Goal: Task Accomplishment & Management: Manage account settings

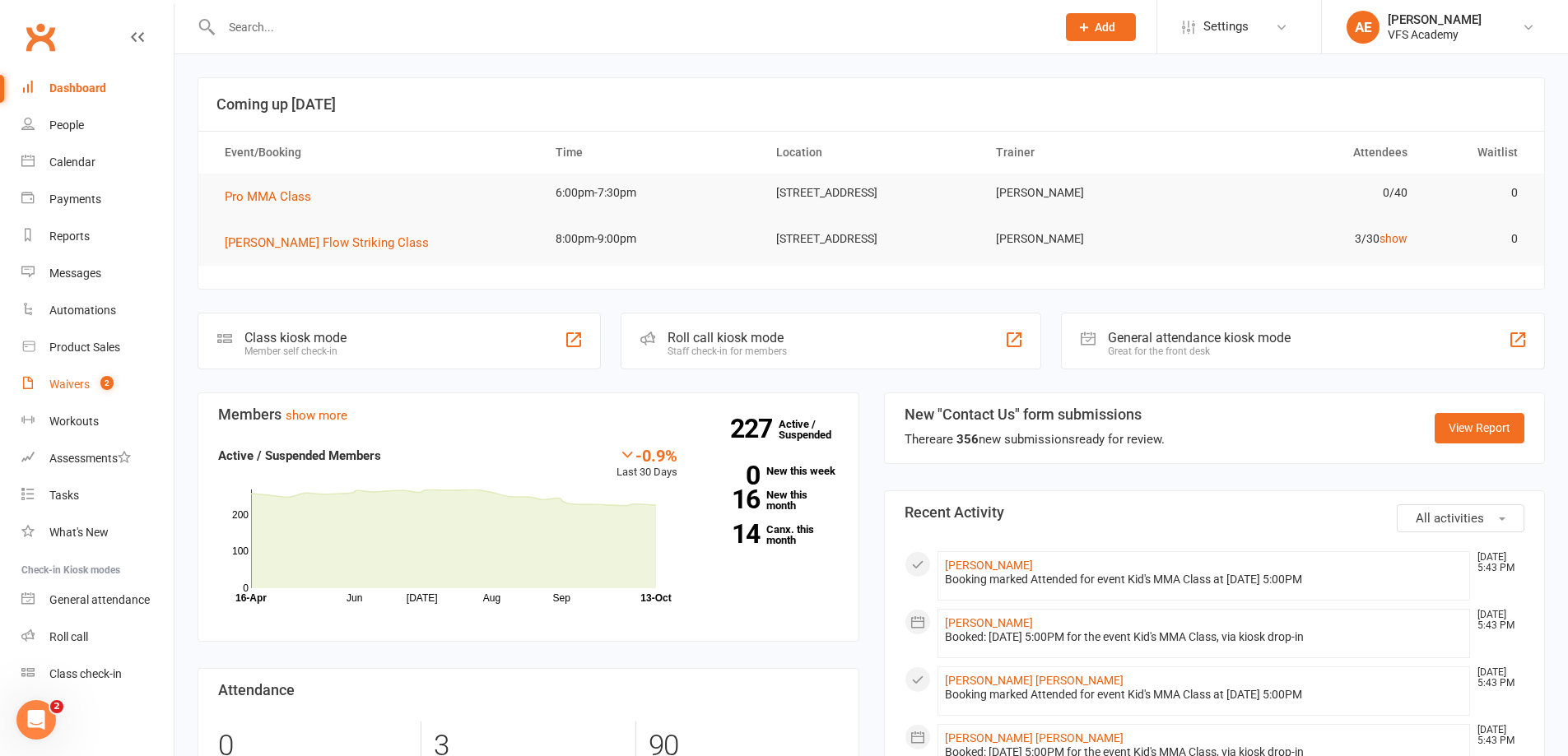
click at [80, 393] on link "Waivers 2" at bounding box center [97, 385] width 153 height 37
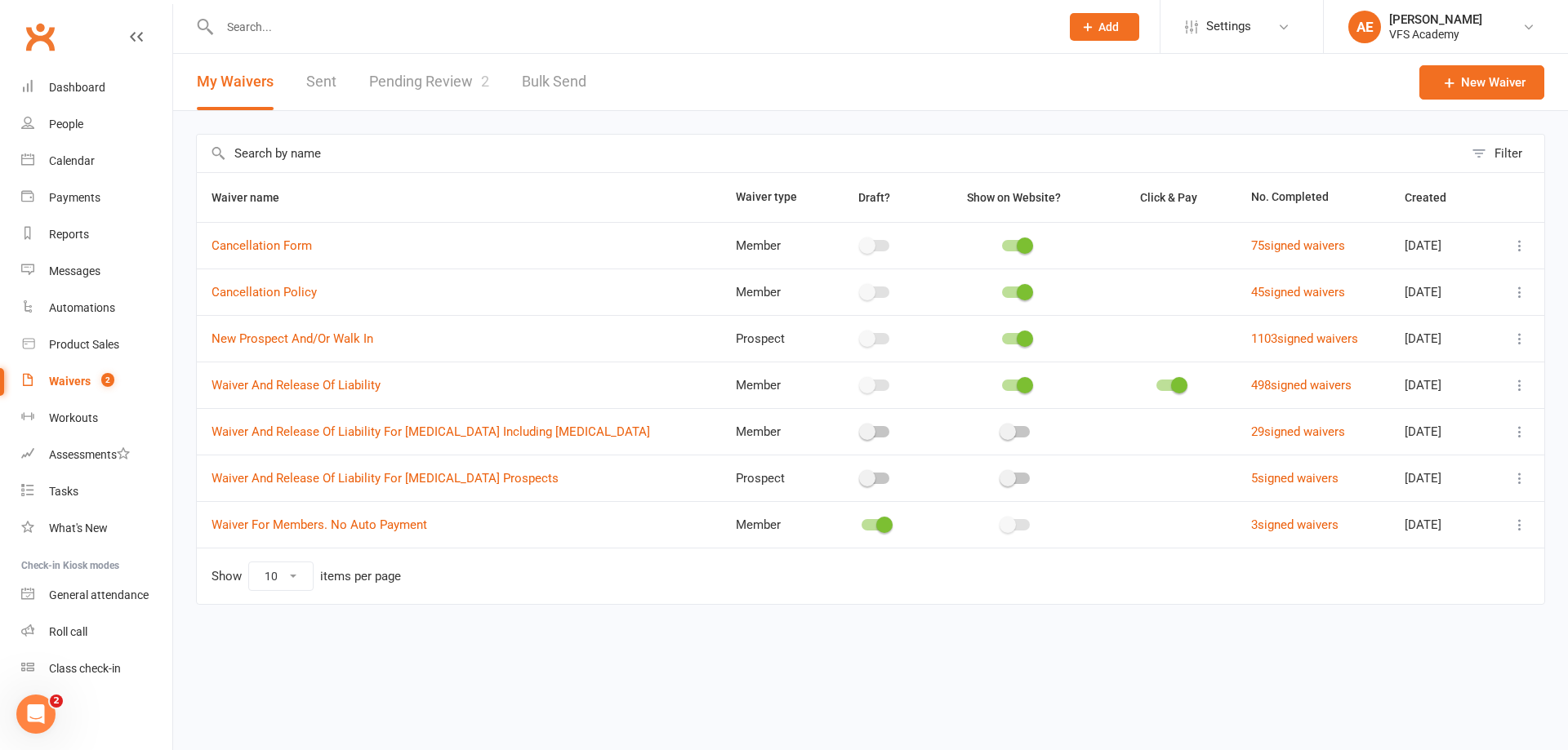
click at [457, 86] on link "Pending Review 2" at bounding box center [428, 82] width 120 height 57
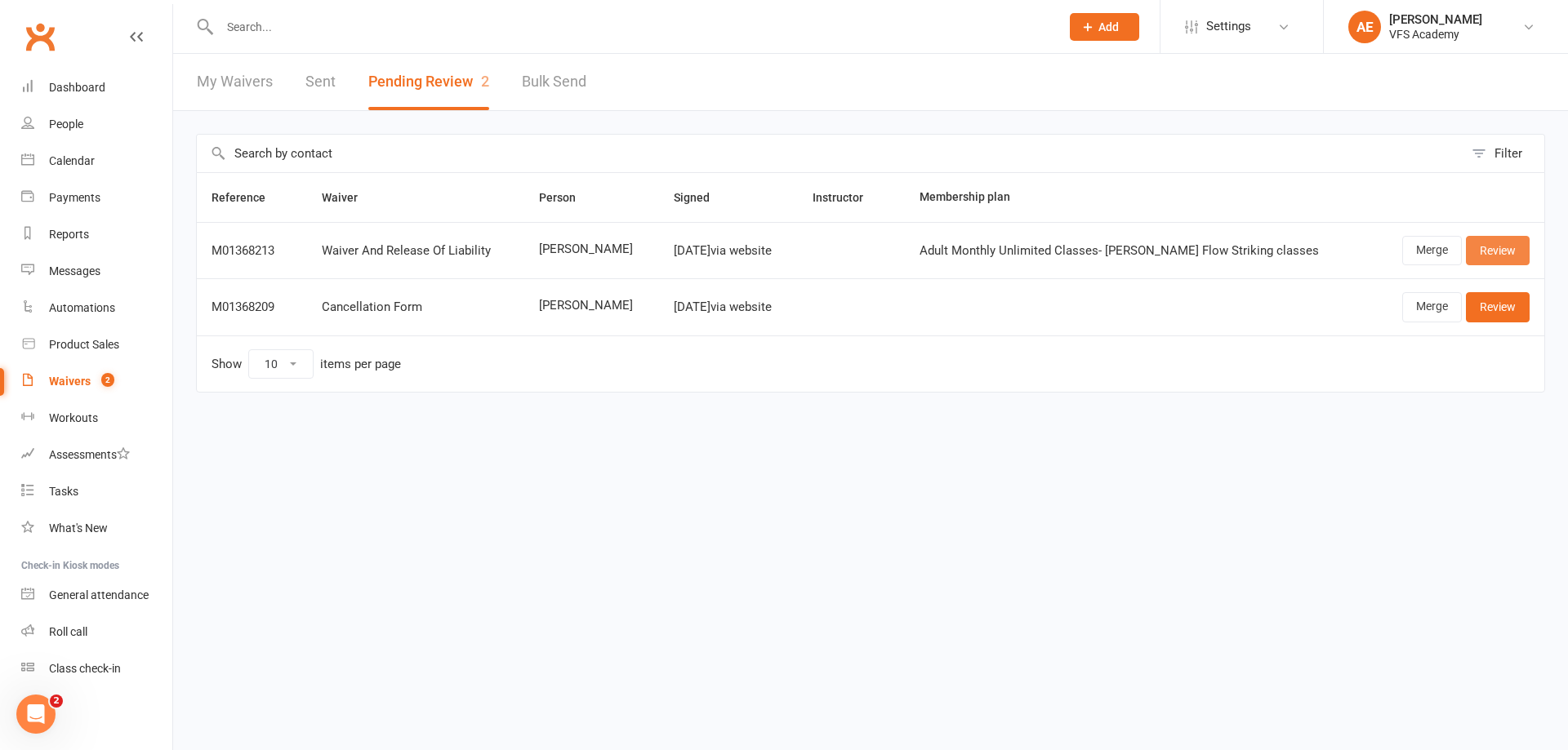
click at [1505, 248] on link "Review" at bounding box center [1497, 251] width 64 height 30
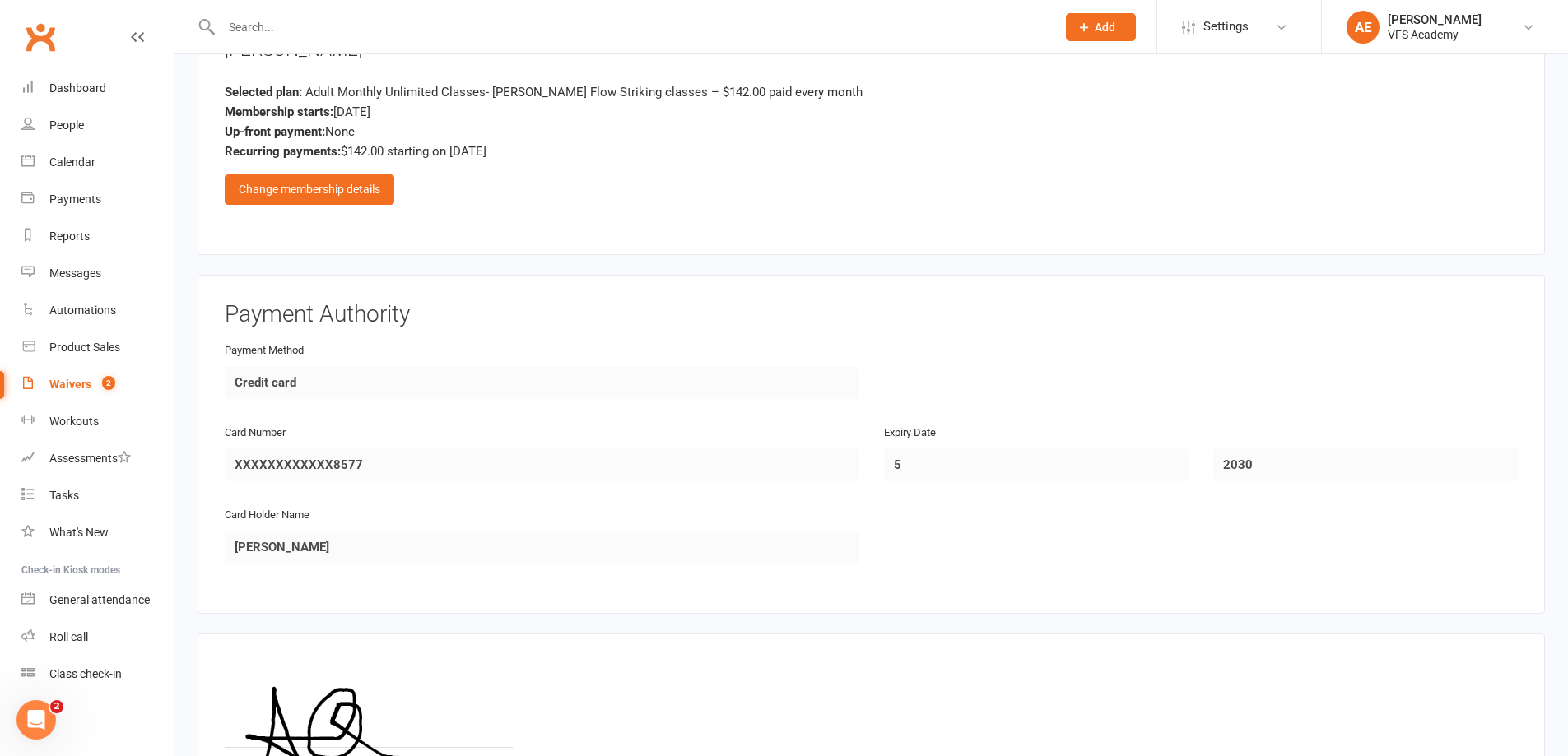
scroll to position [1374, 0]
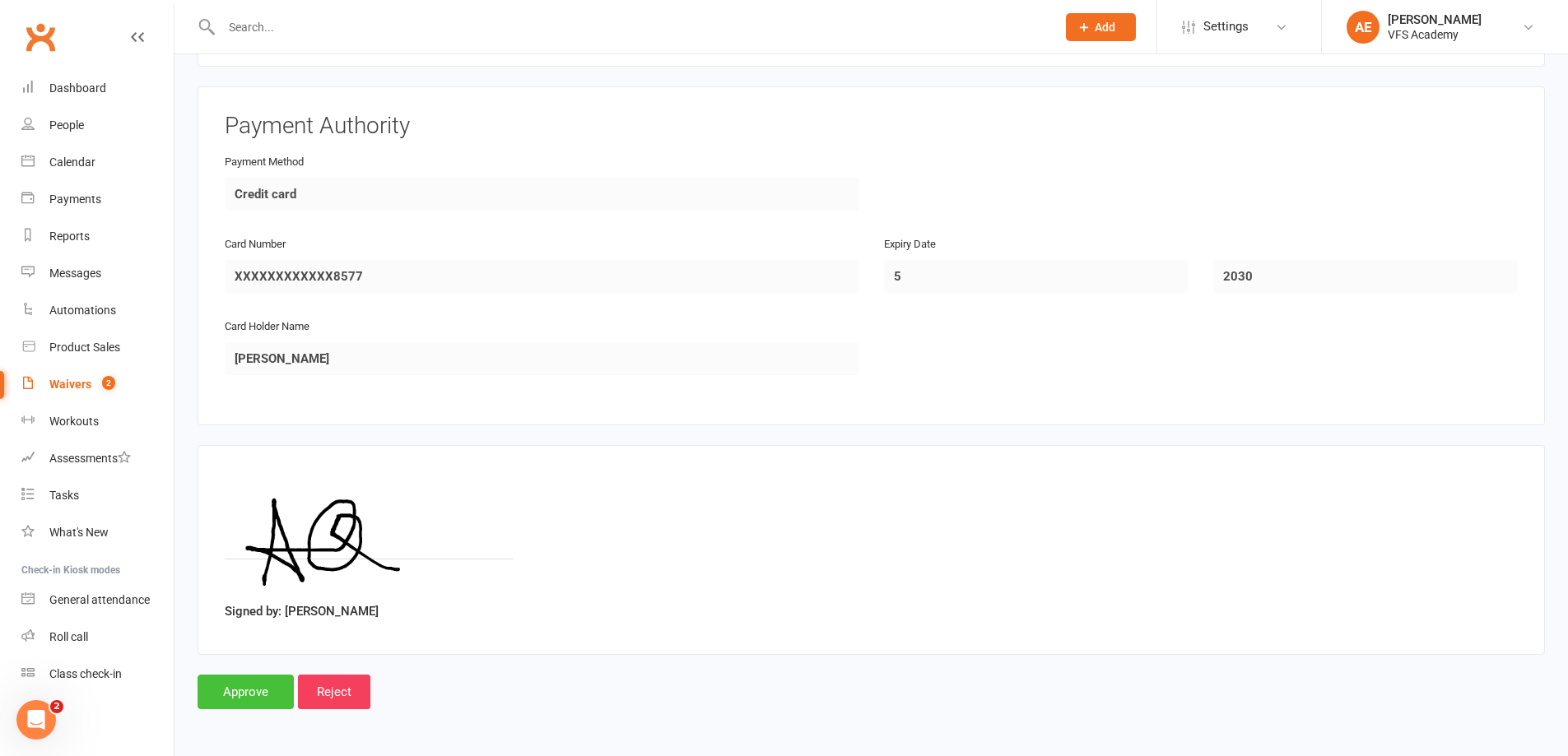
drag, startPoint x: 248, startPoint y: 689, endPoint x: 261, endPoint y: 688, distance: 13.0
click at [259, 689] on input "Approve" at bounding box center [245, 692] width 96 height 35
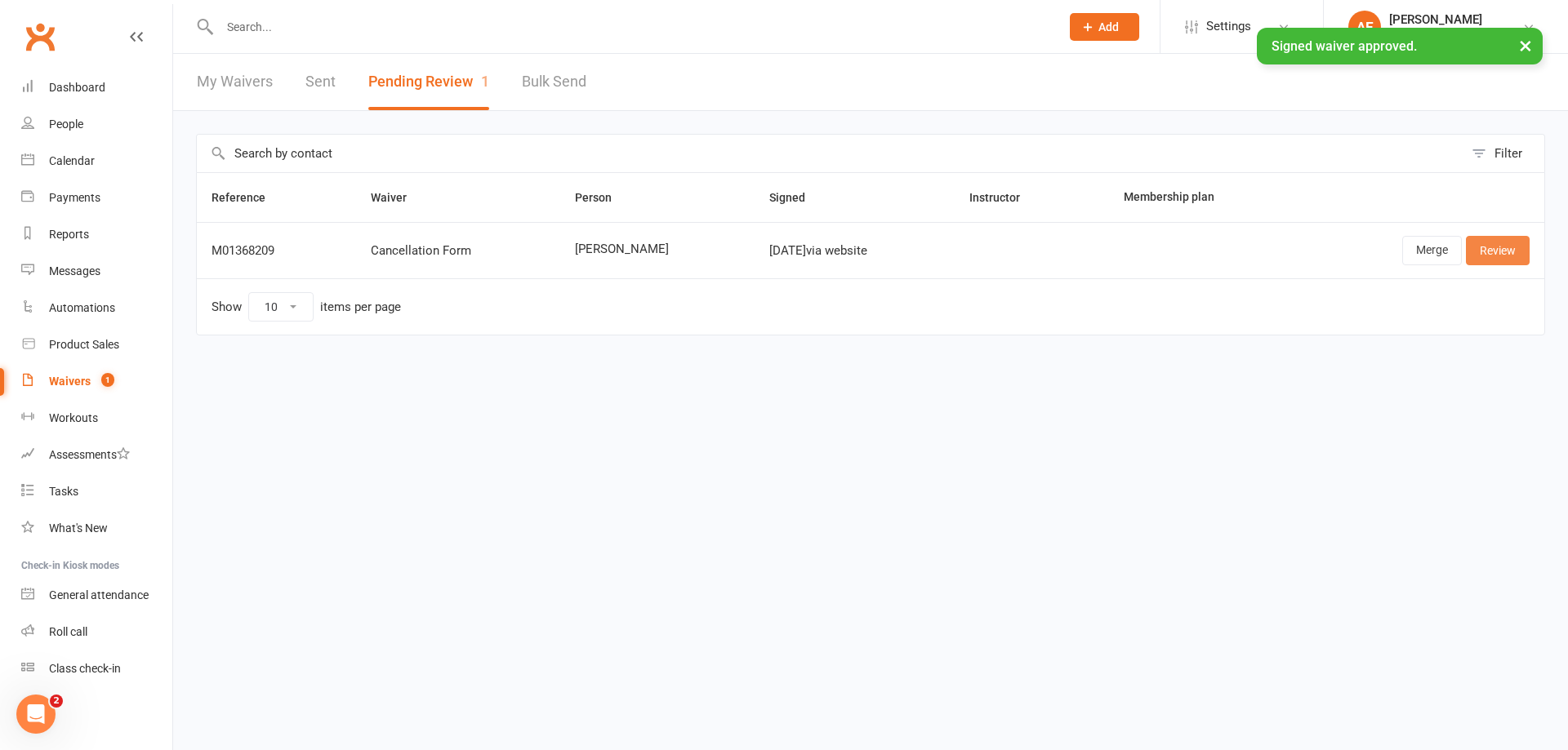
click at [1485, 246] on link "Review" at bounding box center [1497, 251] width 64 height 30
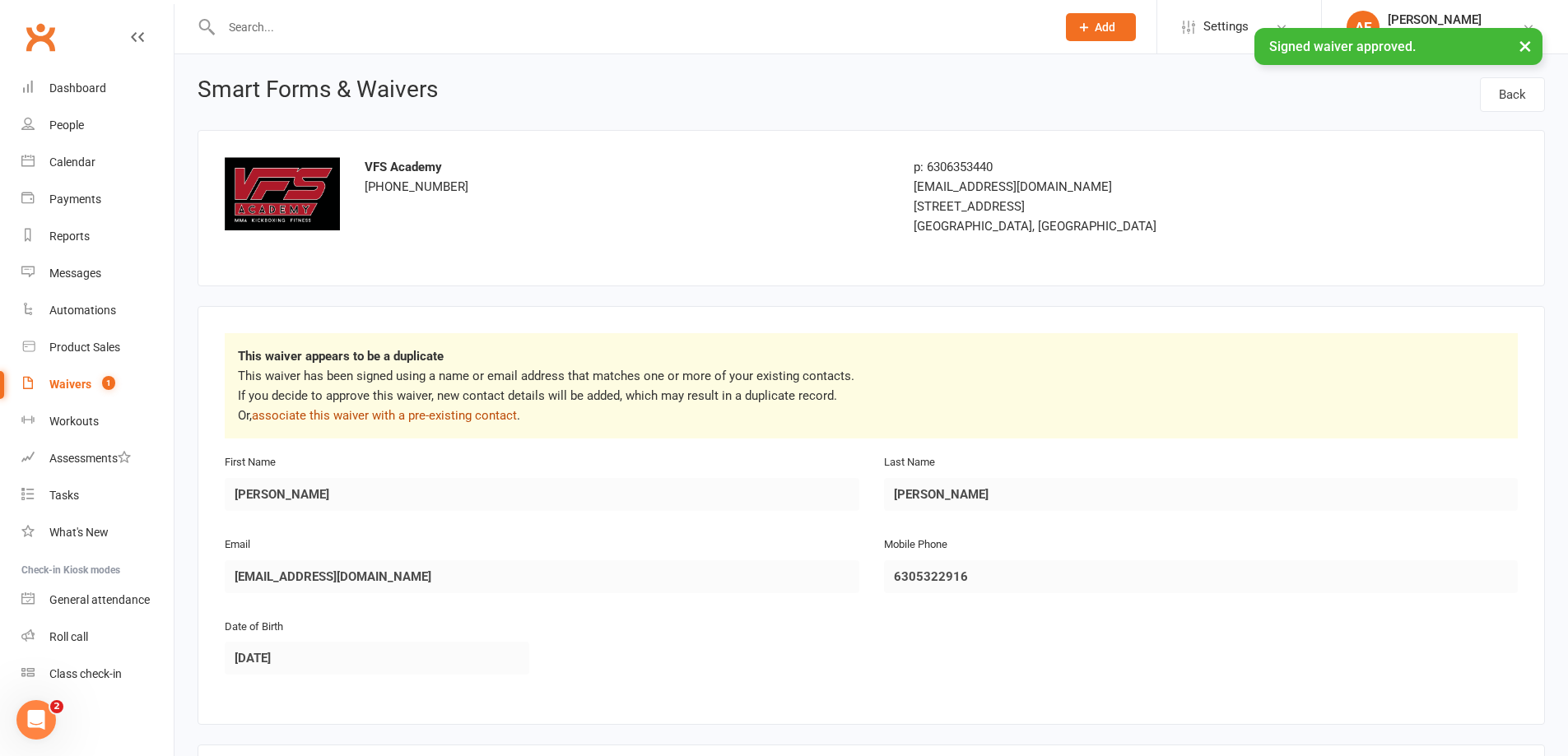
click at [361, 422] on link "associate this waiver with a pre-existing contact" at bounding box center [384, 416] width 265 height 15
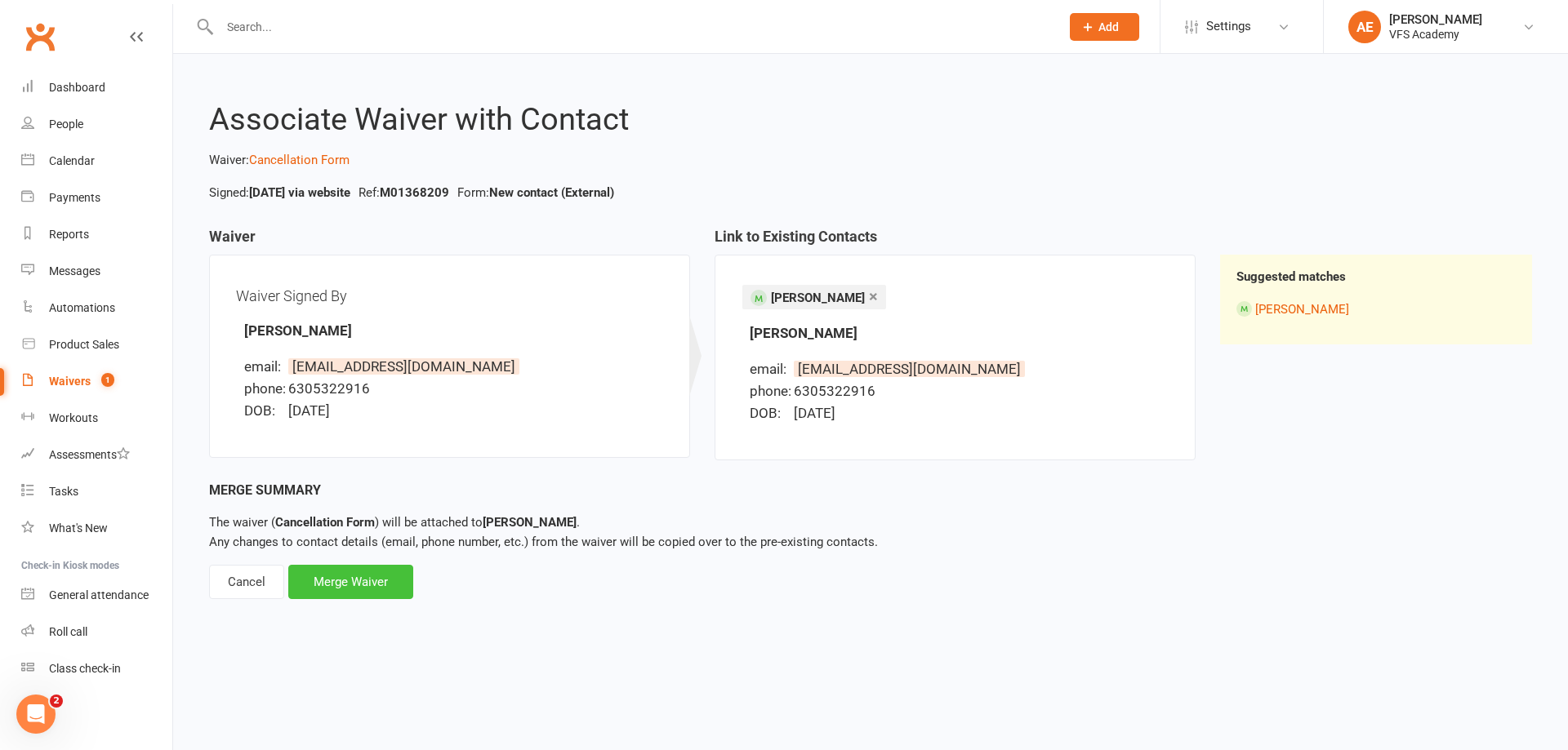
click at [355, 573] on div "Merge Waiver" at bounding box center [350, 582] width 125 height 34
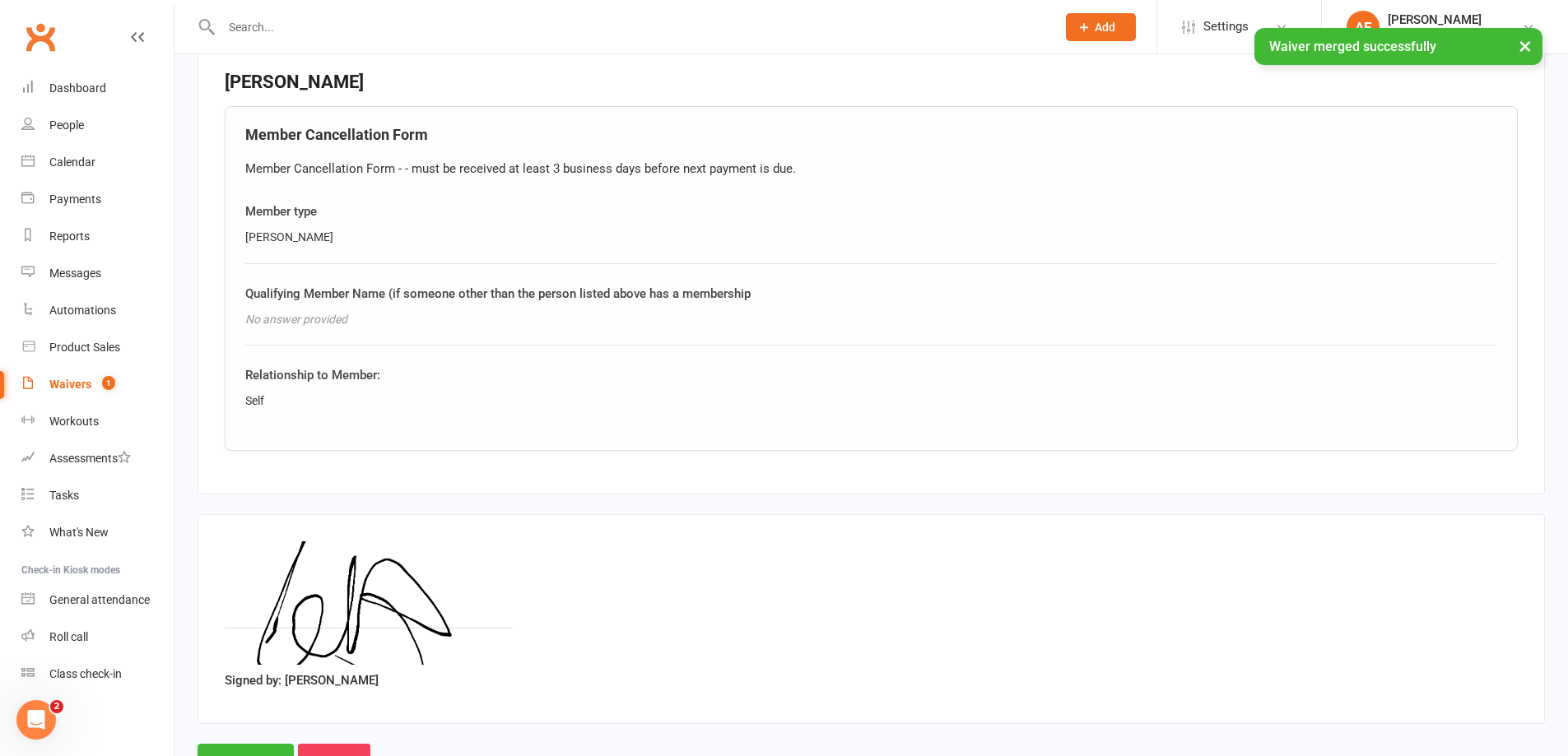
scroll to position [650, 0]
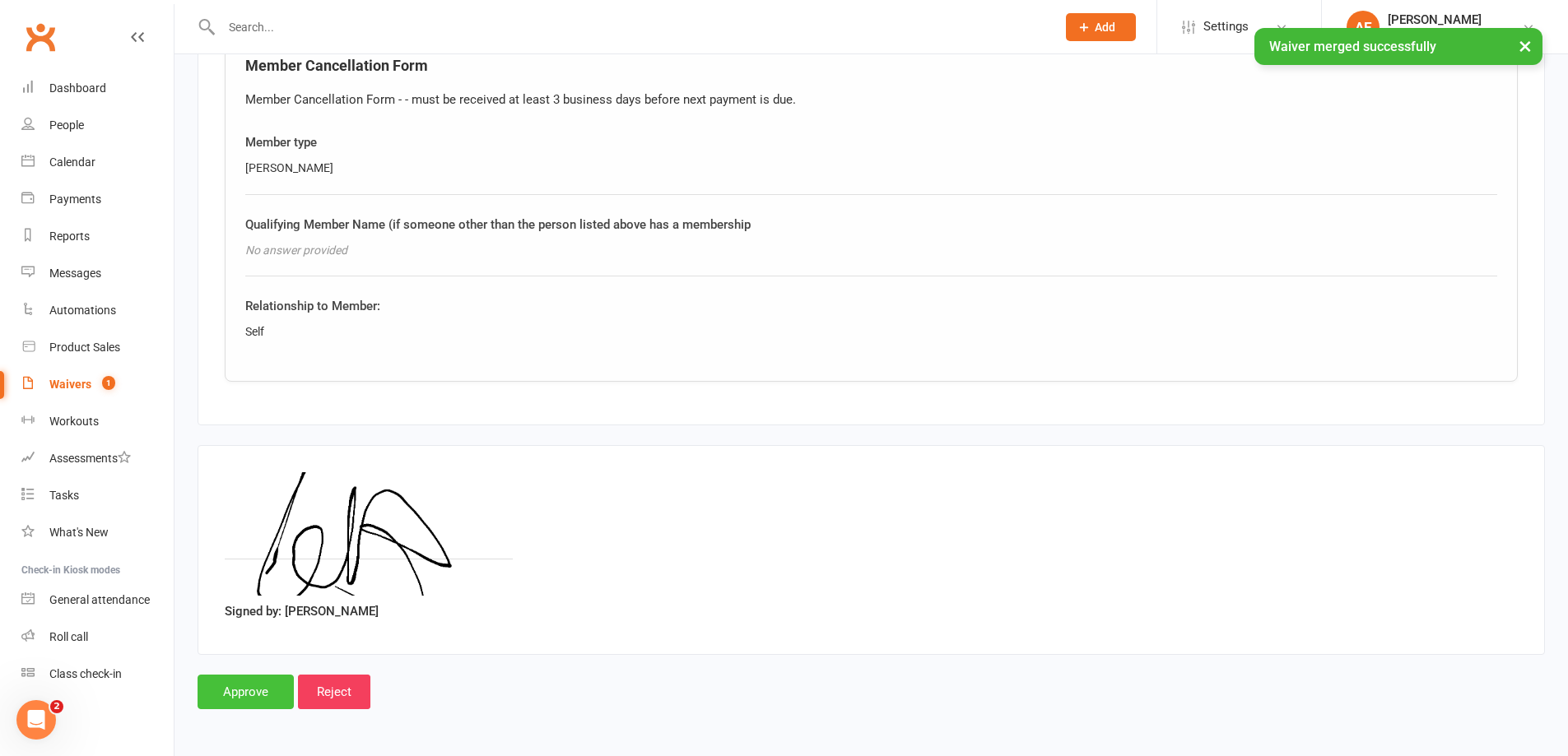
click at [254, 696] on input "Approve" at bounding box center [245, 692] width 96 height 35
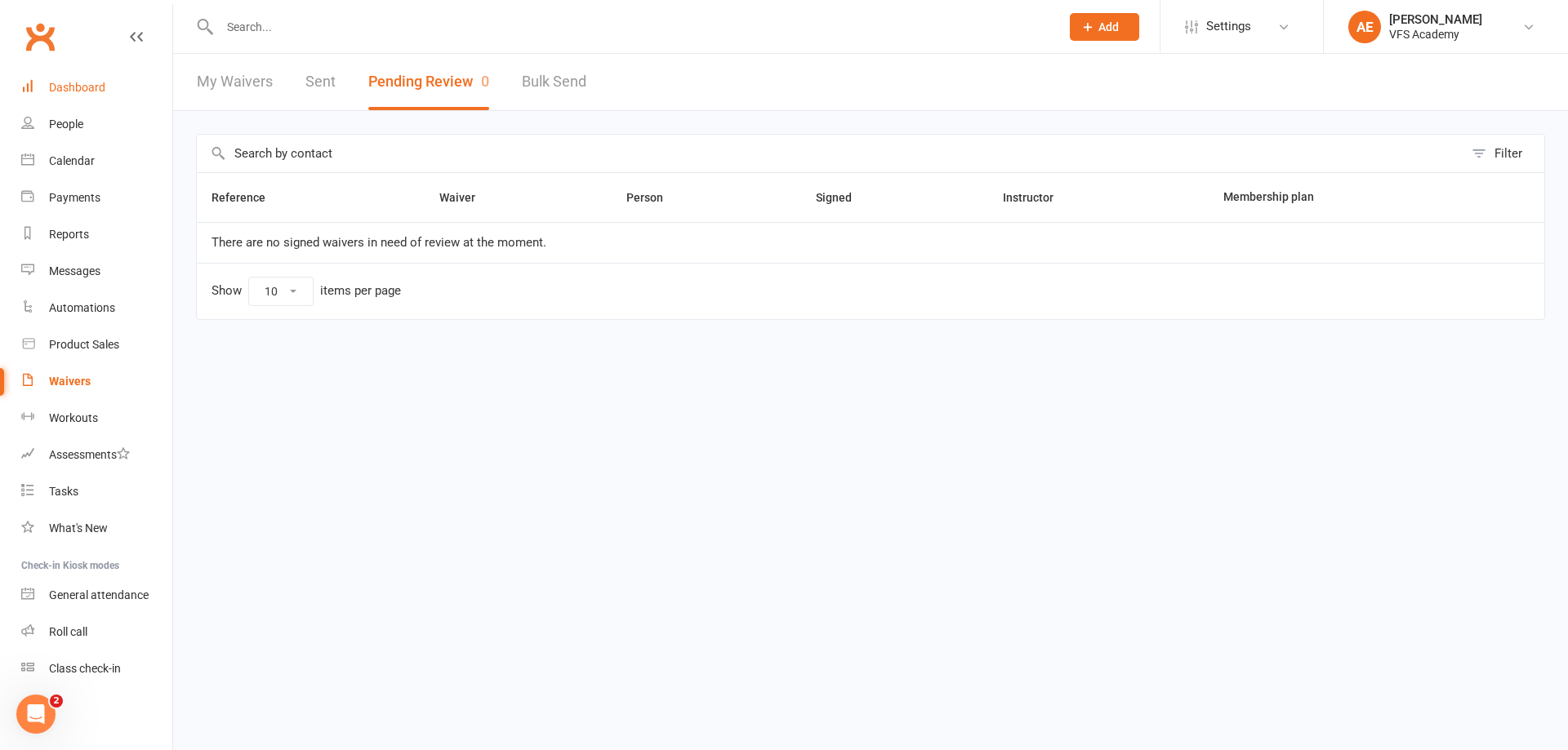
click at [113, 88] on link "Dashboard" at bounding box center [97, 88] width 152 height 37
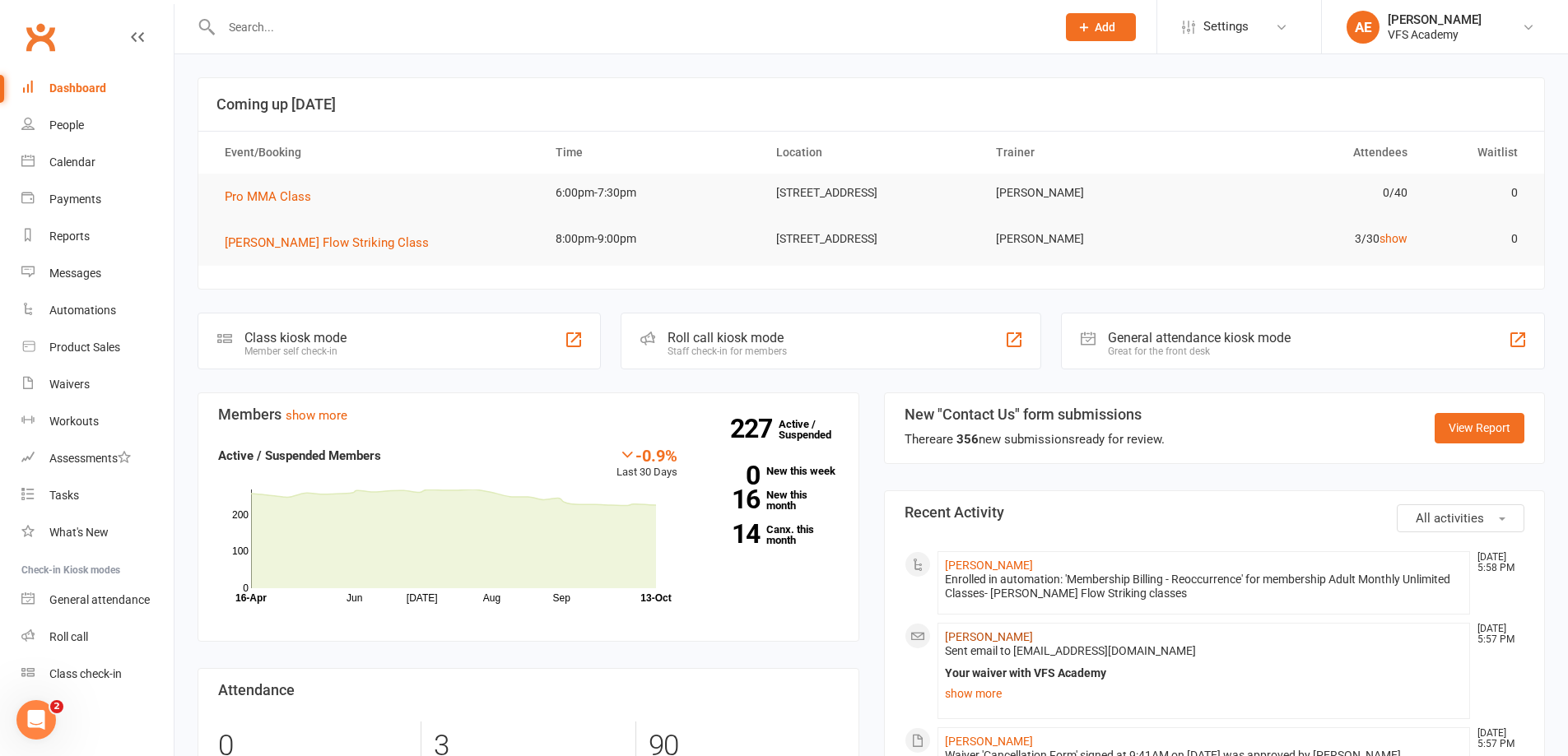
click at [981, 635] on link "[PERSON_NAME]" at bounding box center [989, 637] width 88 height 13
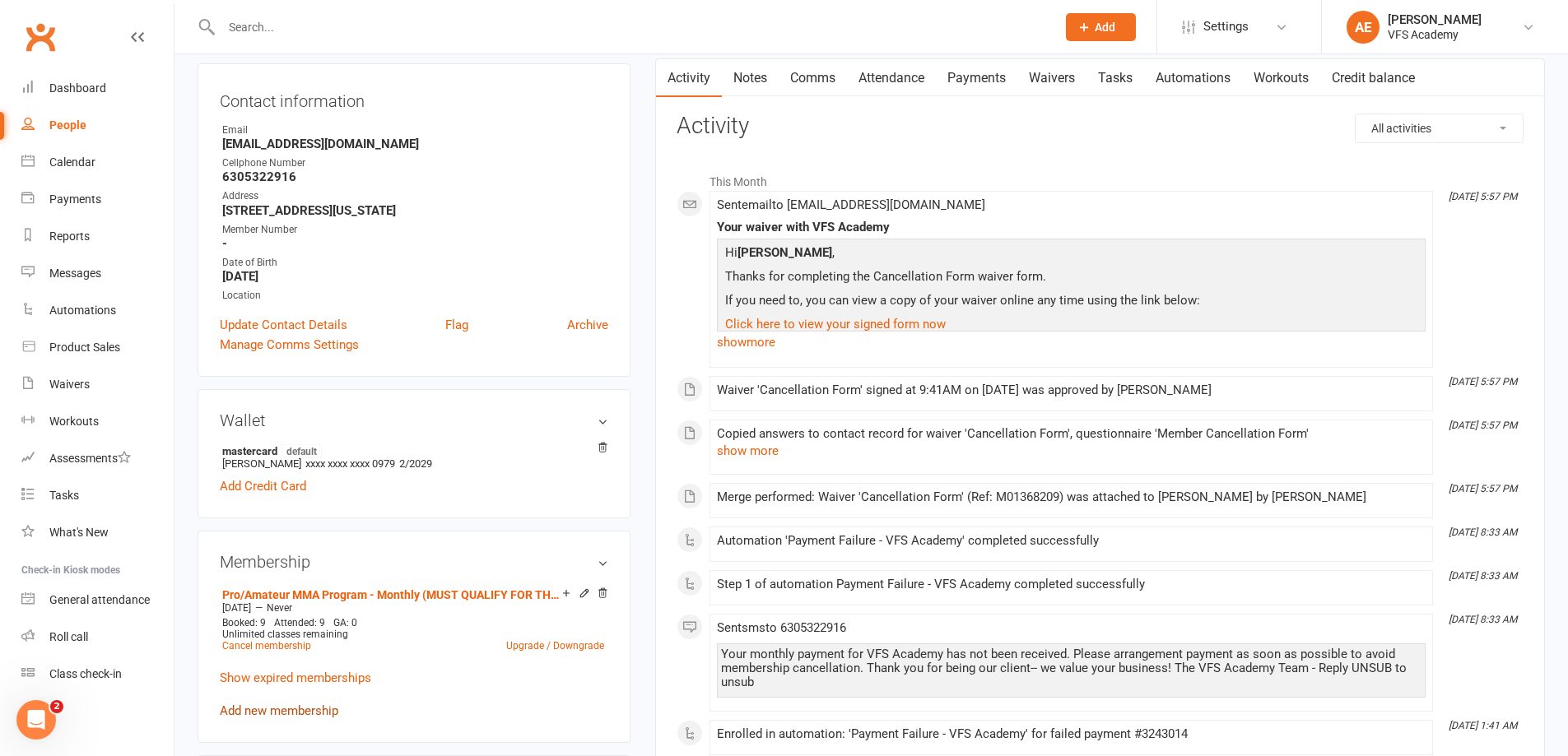
scroll to position [247, 0]
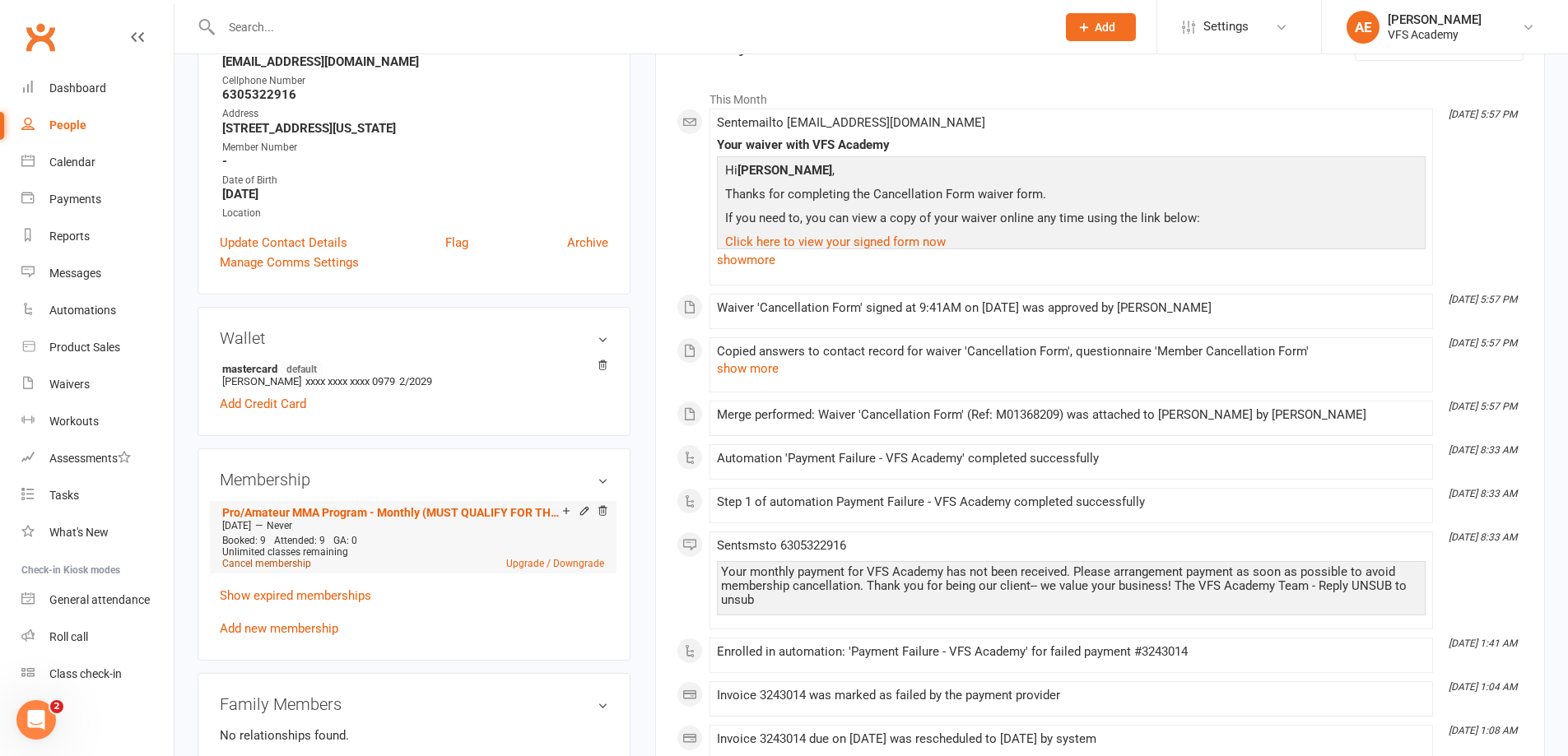
click at [261, 566] on link "Cancel membership" at bounding box center [266, 564] width 89 height 11
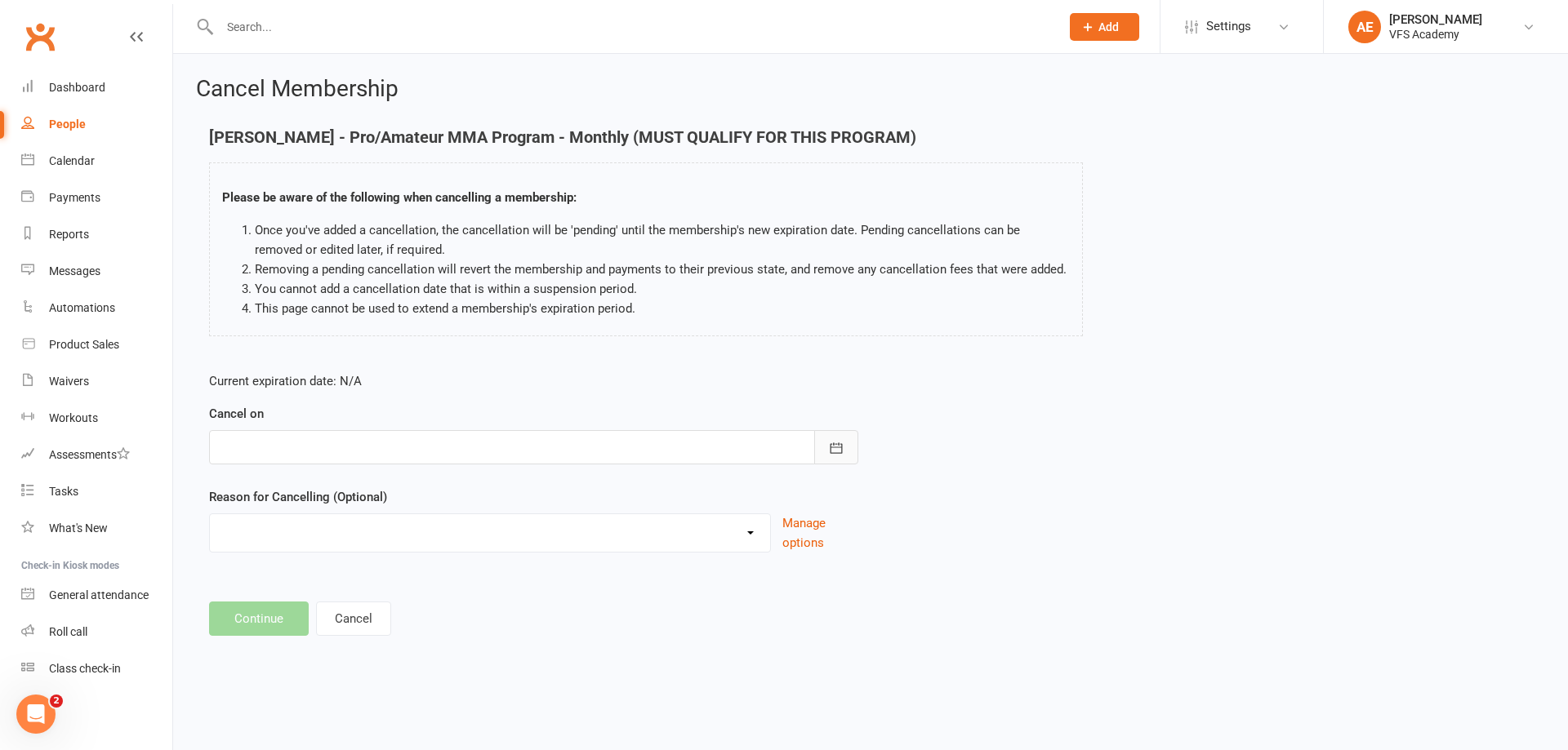
click at [839, 443] on icon "button" at bounding box center [837, 449] width 17 height 17
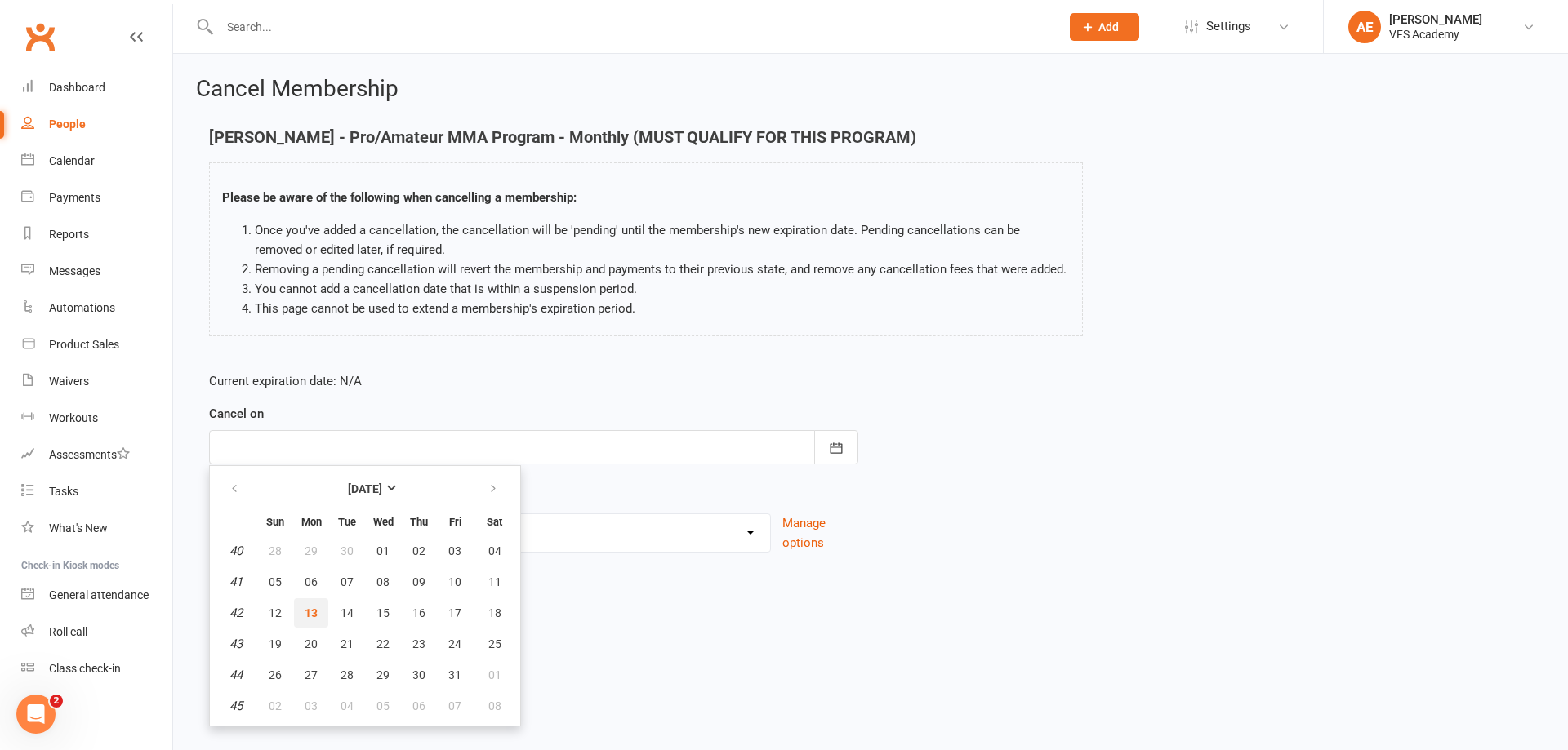
click at [311, 617] on span "13" at bounding box center [311, 613] width 13 height 13
type input "[DATE]"
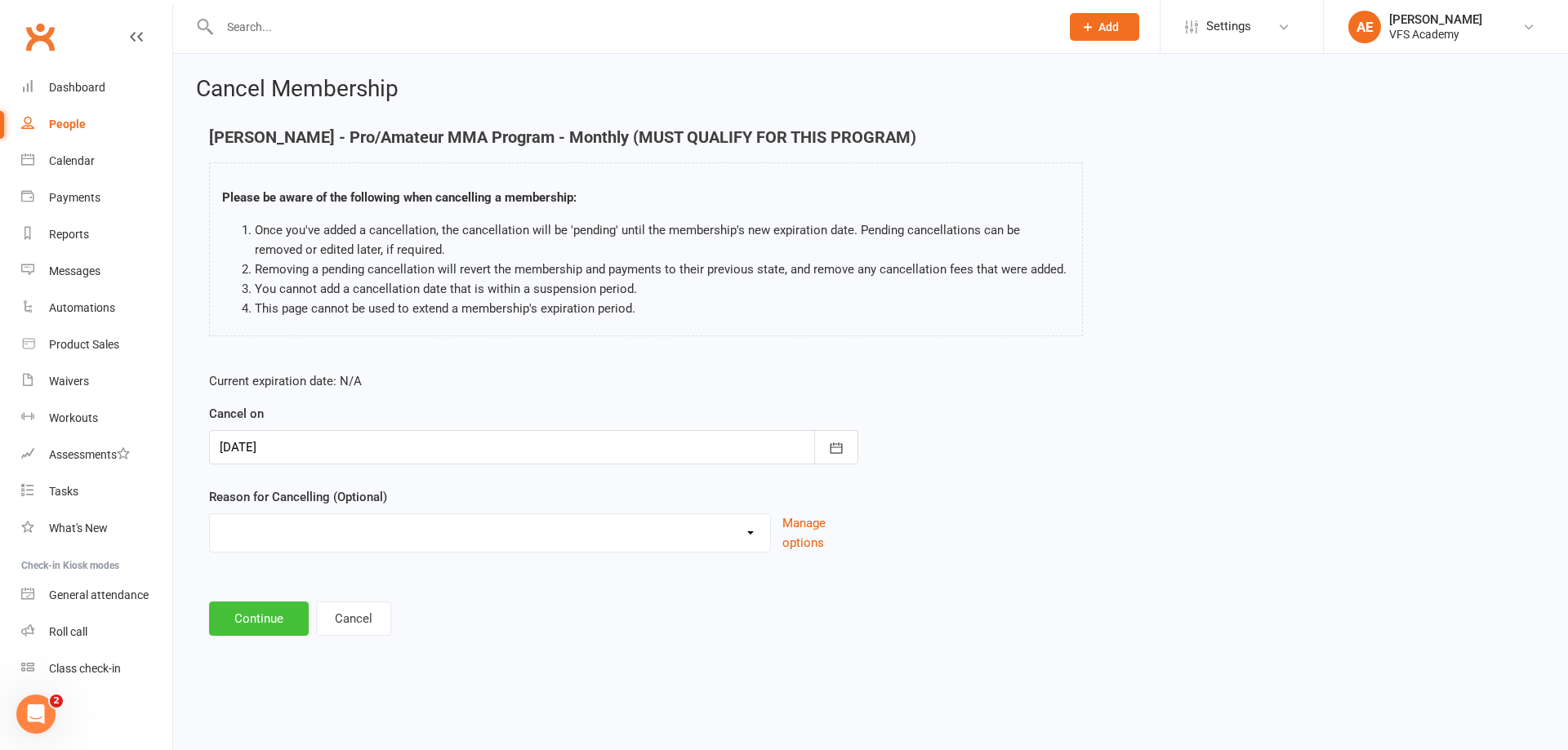
click at [281, 623] on button "Continue" at bounding box center [258, 619] width 99 height 34
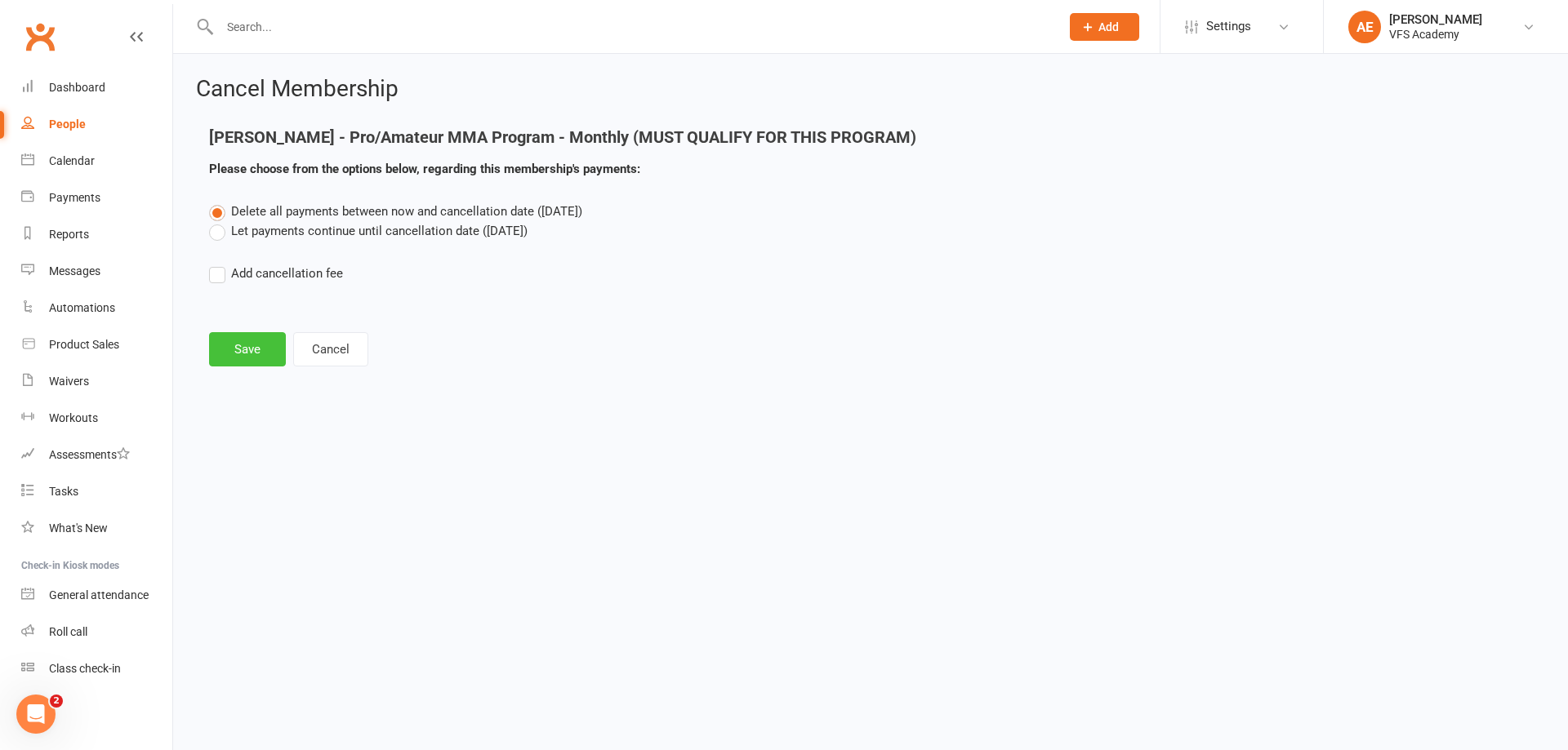
click at [264, 353] on button "Save" at bounding box center [247, 349] width 77 height 34
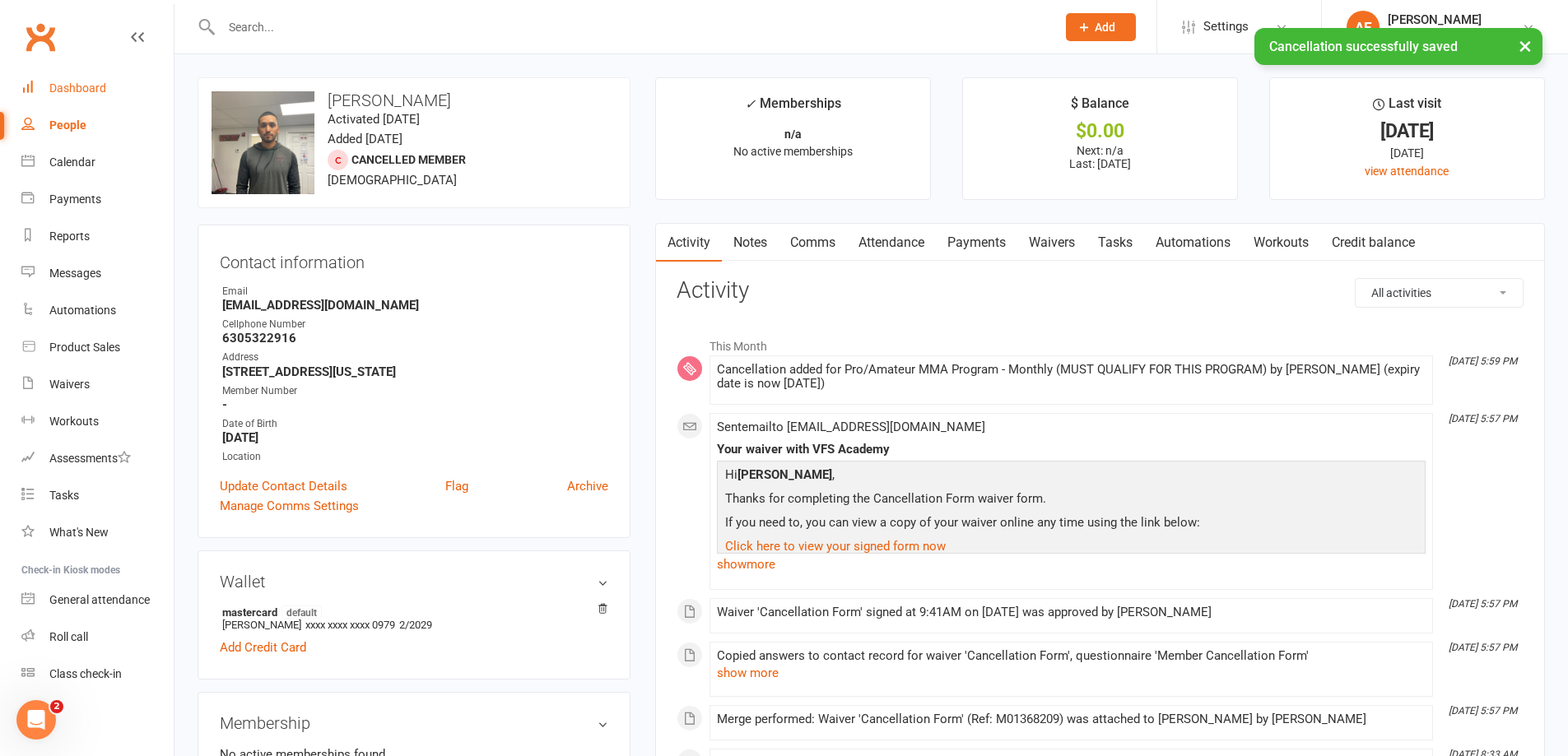
click at [60, 84] on div "Dashboard" at bounding box center [78, 88] width 57 height 13
